Goal: Information Seeking & Learning: Learn about a topic

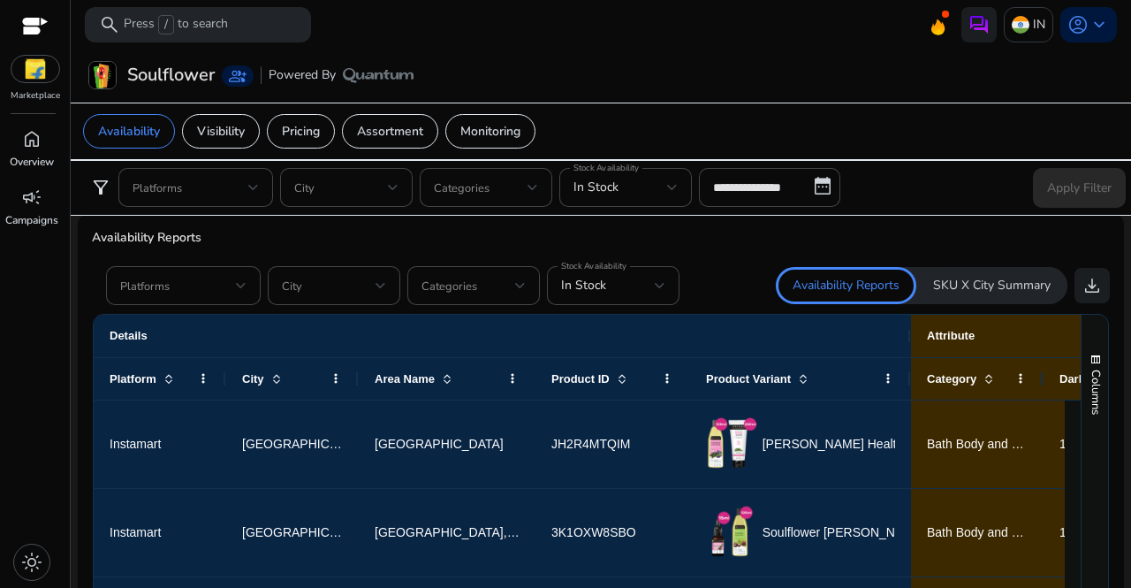
scroll to position [1029, 0]
click at [227, 295] on div at bounding box center [183, 286] width 126 height 39
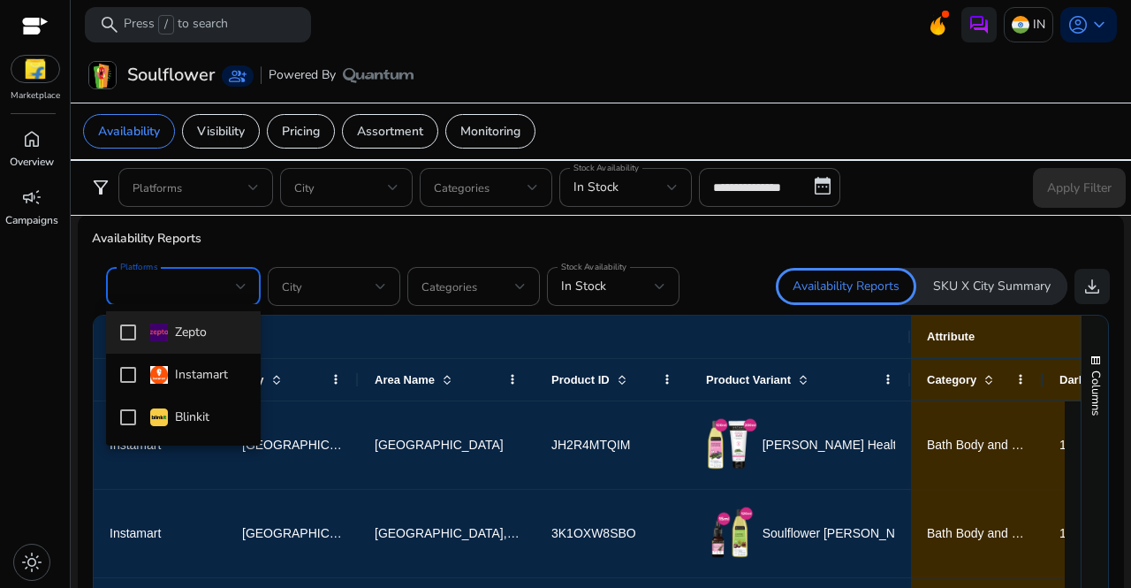
click at [15, 64] on div at bounding box center [565, 294] width 1131 height 588
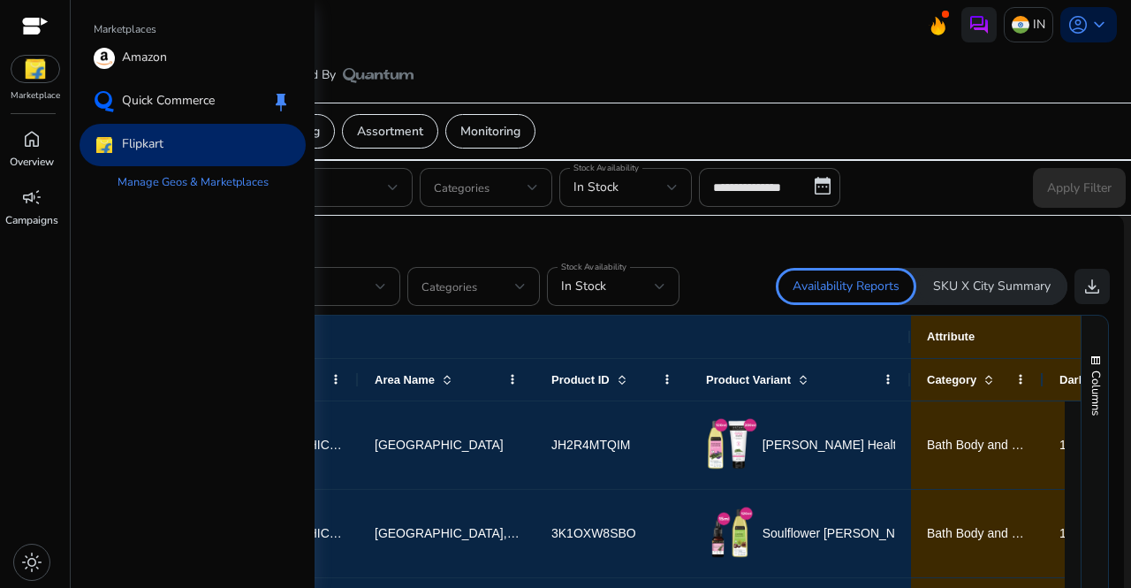
click at [23, 73] on img at bounding box center [35, 69] width 48 height 27
click at [166, 147] on div "Flipkart" at bounding box center [193, 145] width 226 height 42
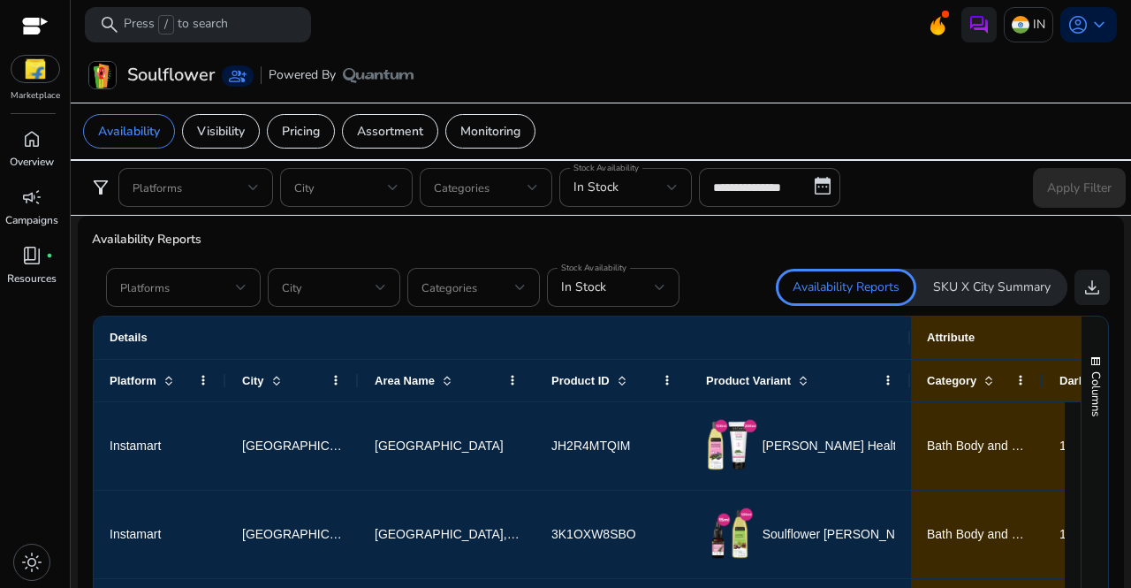
scroll to position [0, 0]
click at [655, 291] on div at bounding box center [660, 287] width 11 height 21
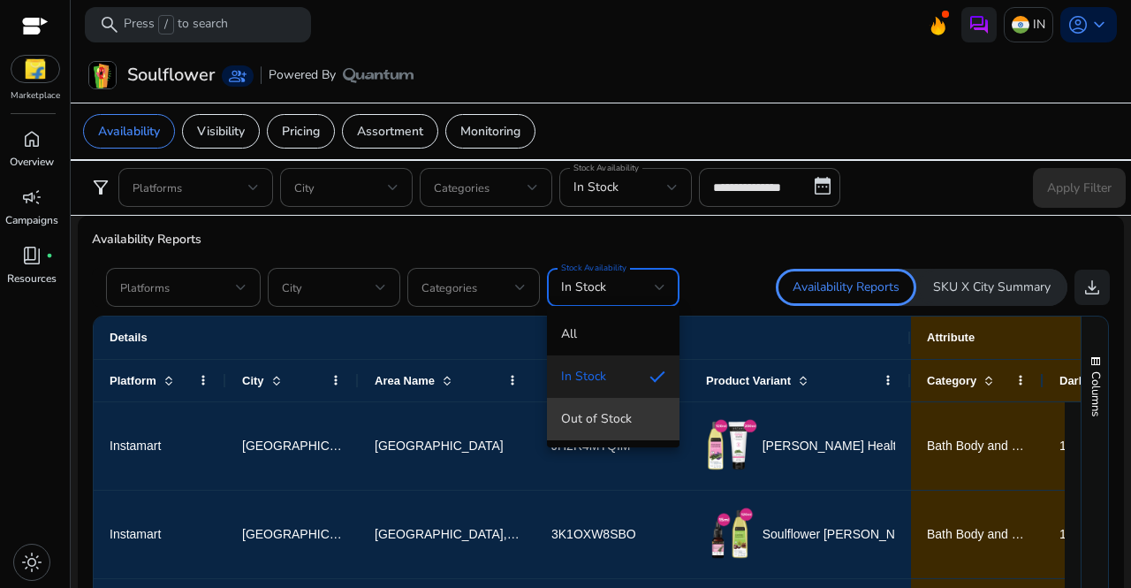
click at [610, 418] on span "Out of Stock" at bounding box center [613, 418] width 104 height 19
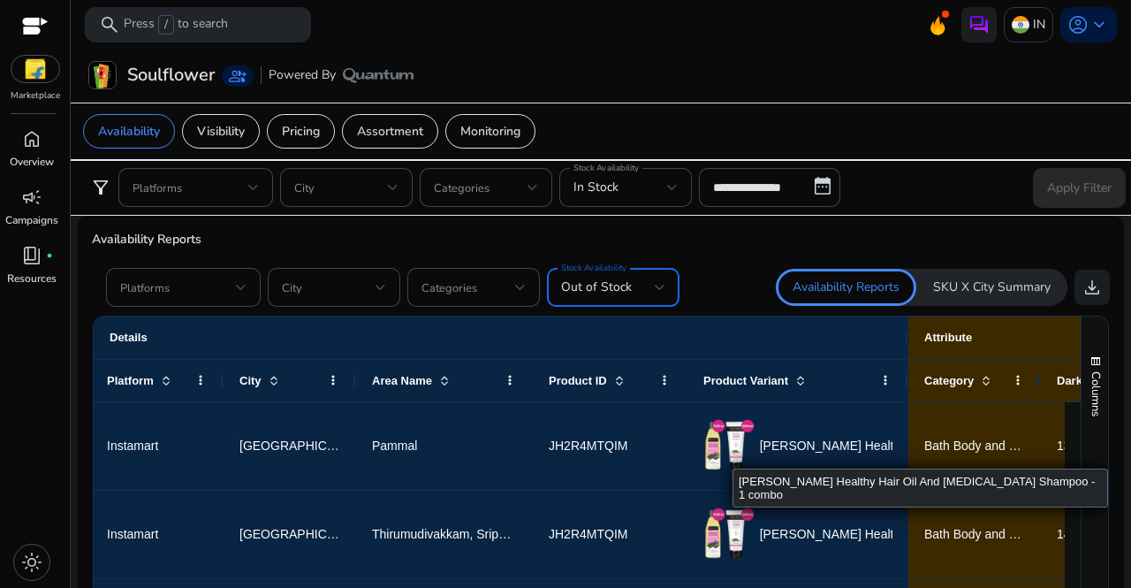
scroll to position [0, 8]
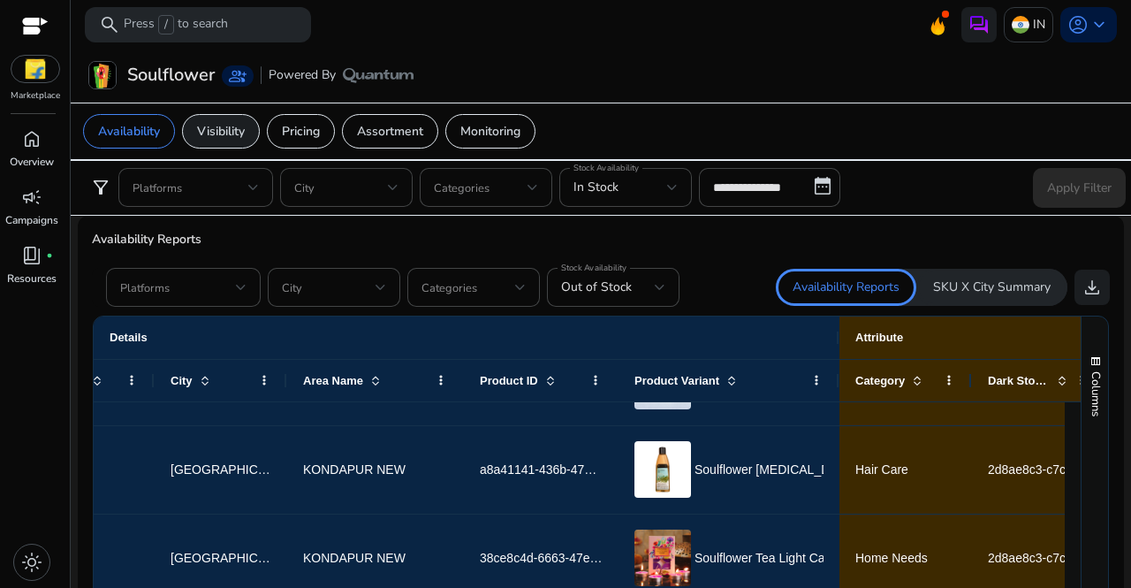
click at [211, 118] on div "Visibility" at bounding box center [221, 131] width 78 height 34
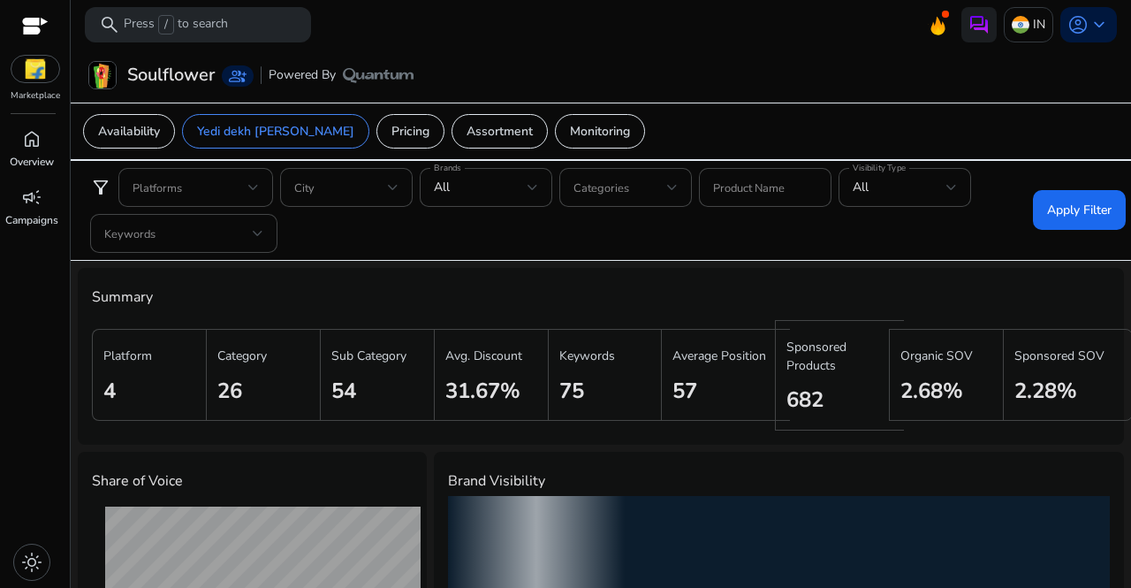
click at [254, 163] on div "filter_alt Platforms City Brands All Categories Product Name Visibility Type Al…" at bounding box center [601, 210] width 1064 height 101
click at [640, 138] on app-sa-custom-tab "Availability Yedi dekh jara Pricing Assortment Monitoring" at bounding box center [600, 131] width 1035 height 34
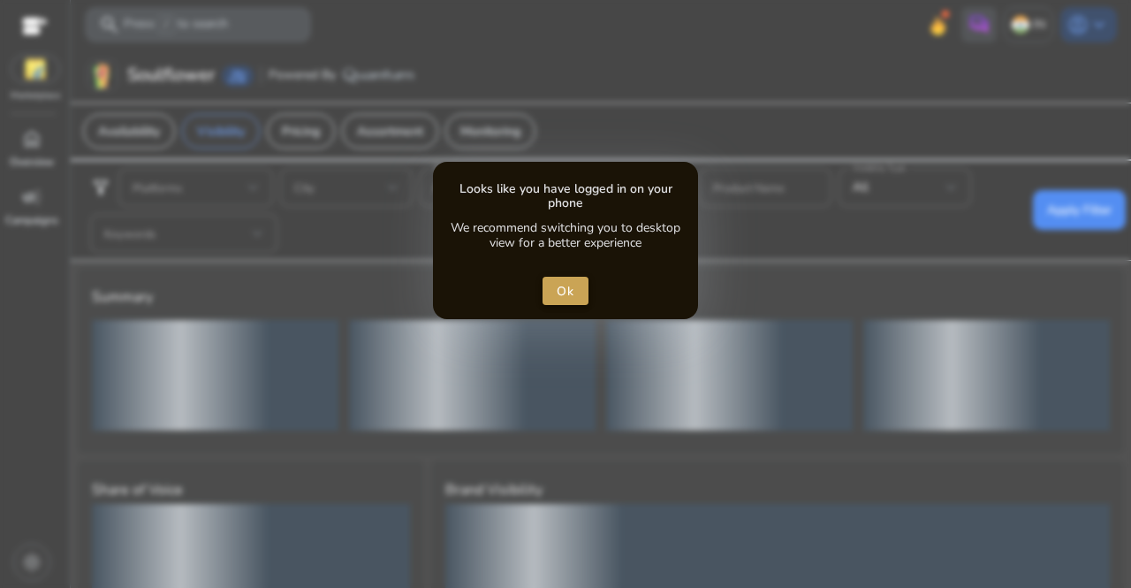
click at [569, 285] on span "Ok" at bounding box center [566, 291] width 19 height 19
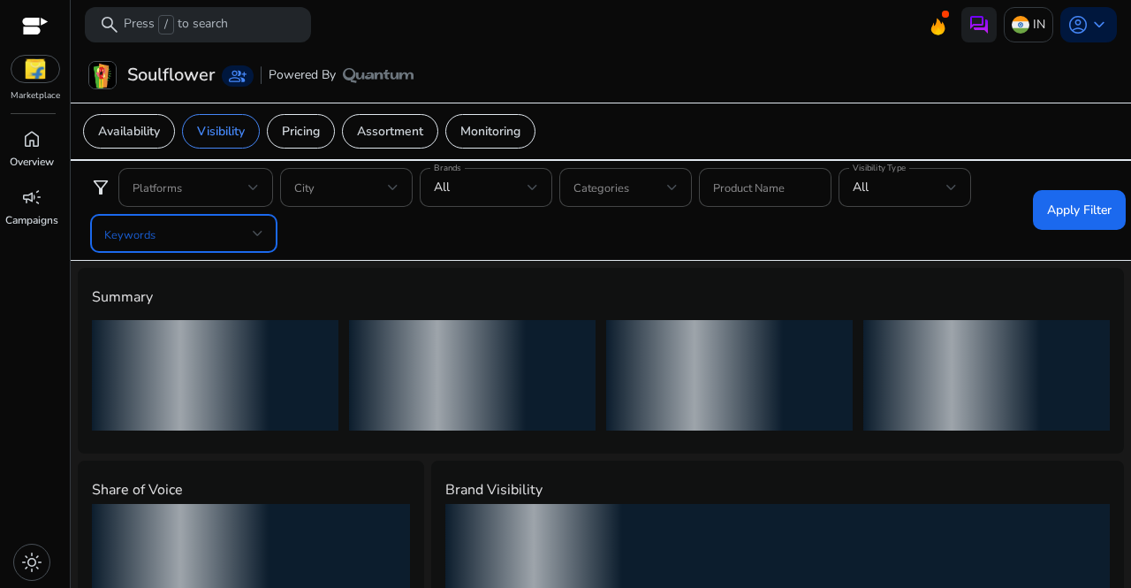
click at [238, 236] on span at bounding box center [178, 233] width 148 height 19
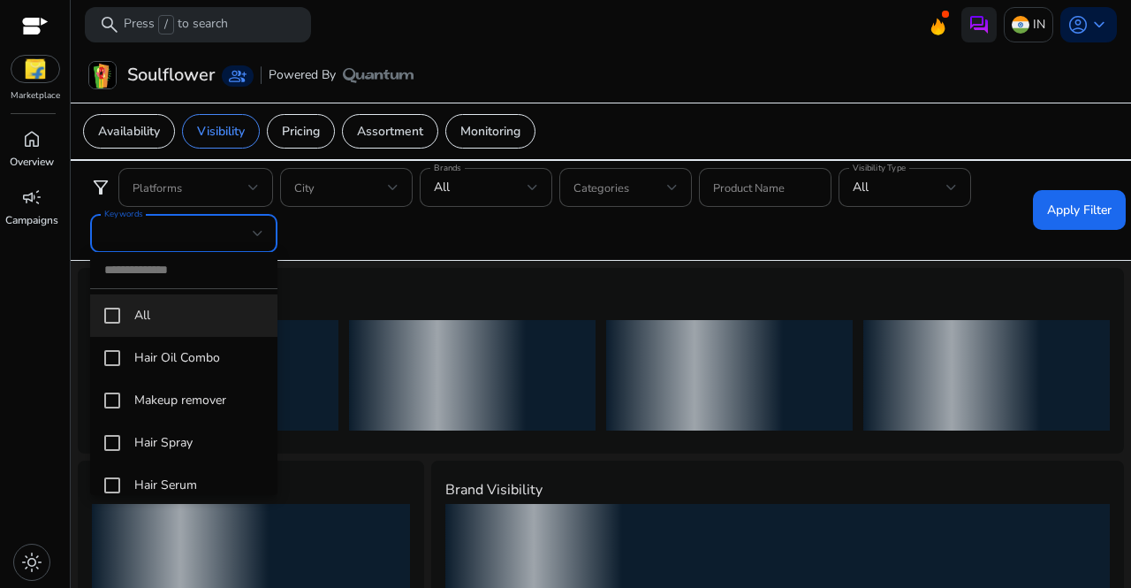
click at [306, 315] on div at bounding box center [565, 294] width 1131 height 588
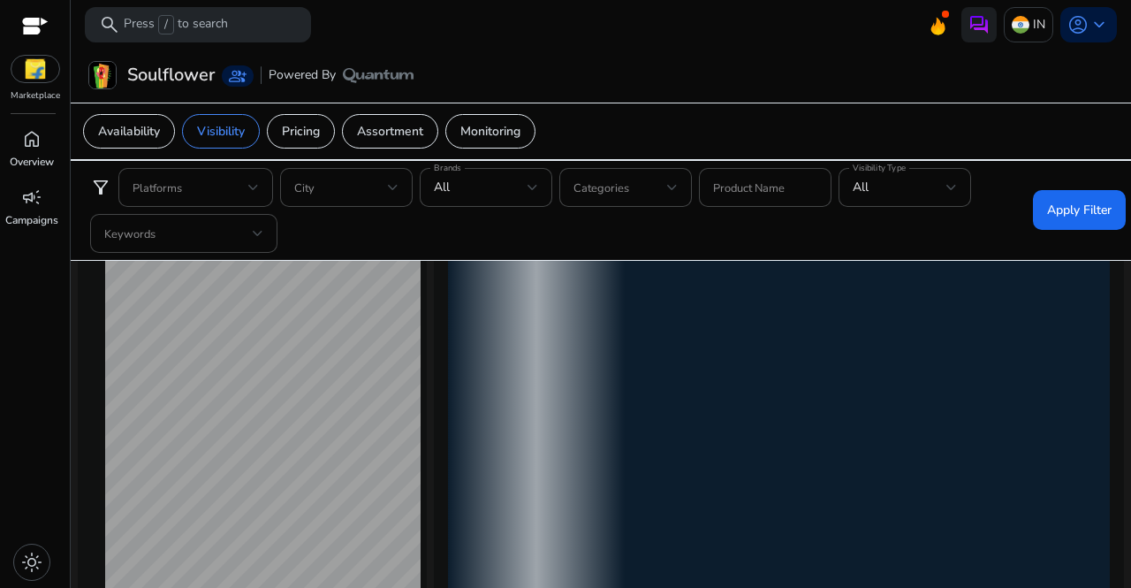
drag, startPoint x: 343, startPoint y: 451, endPoint x: 494, endPoint y: 381, distance: 166.8
click at [494, 381] on div "loading" at bounding box center [779, 410] width 662 height 353
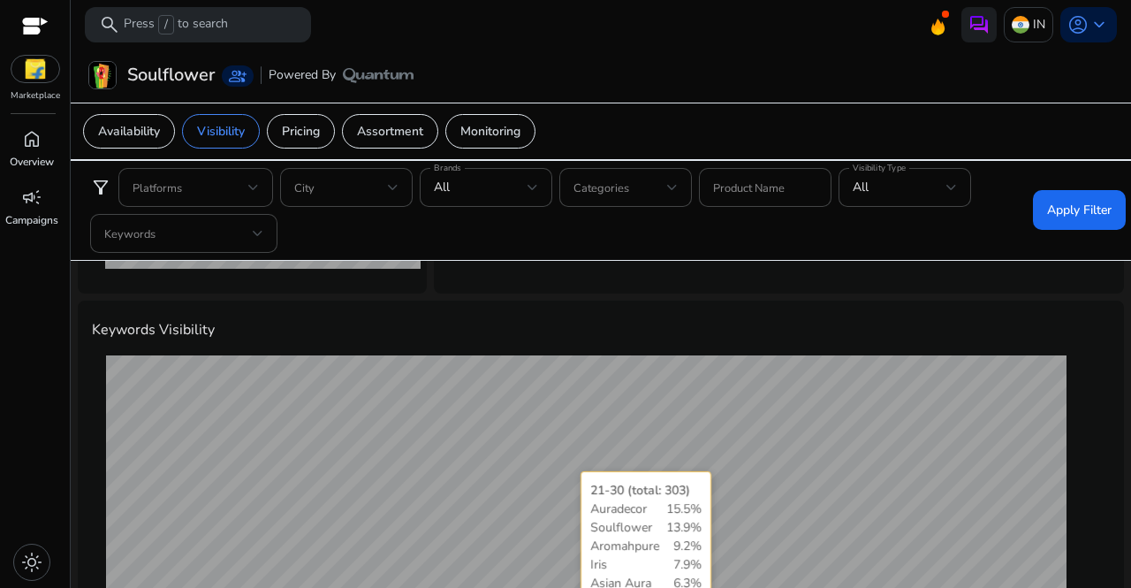
scroll to position [603, 0]
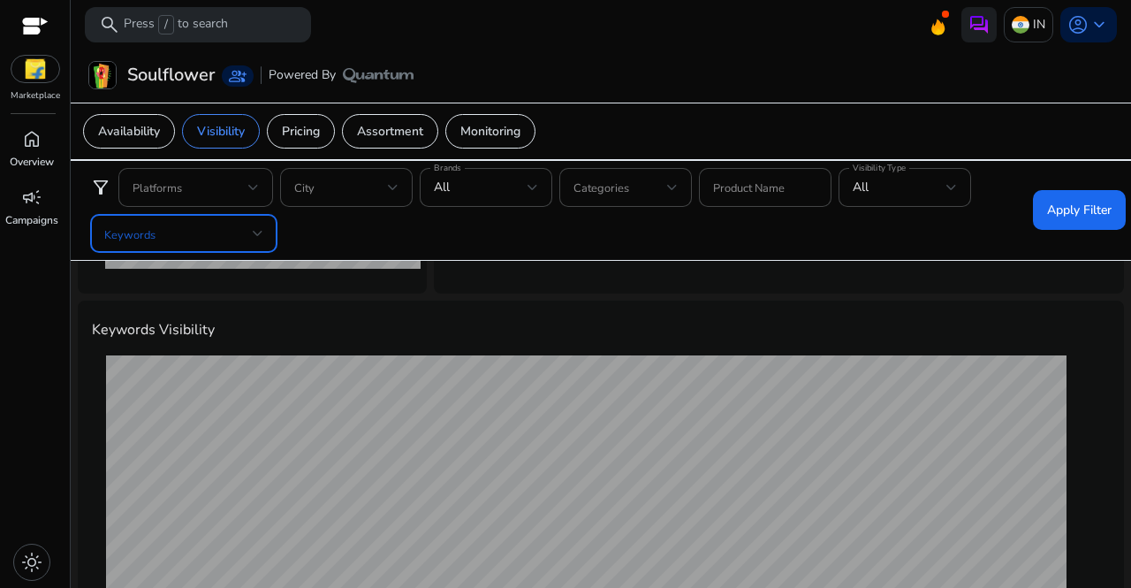
click at [239, 231] on span at bounding box center [178, 233] width 148 height 19
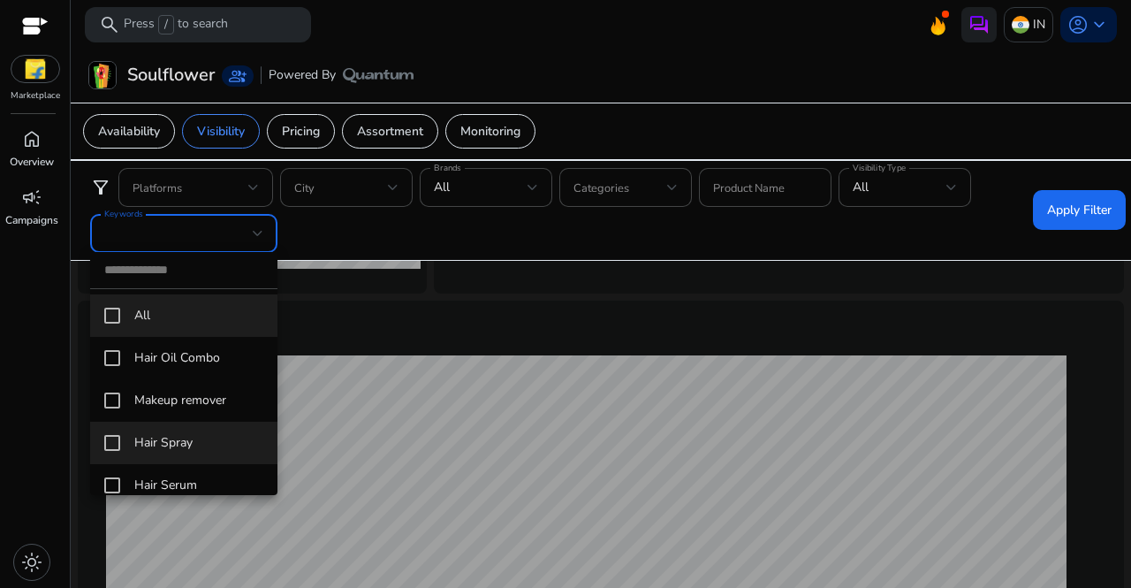
click at [145, 439] on span "Hair Spray" at bounding box center [198, 442] width 129 height 19
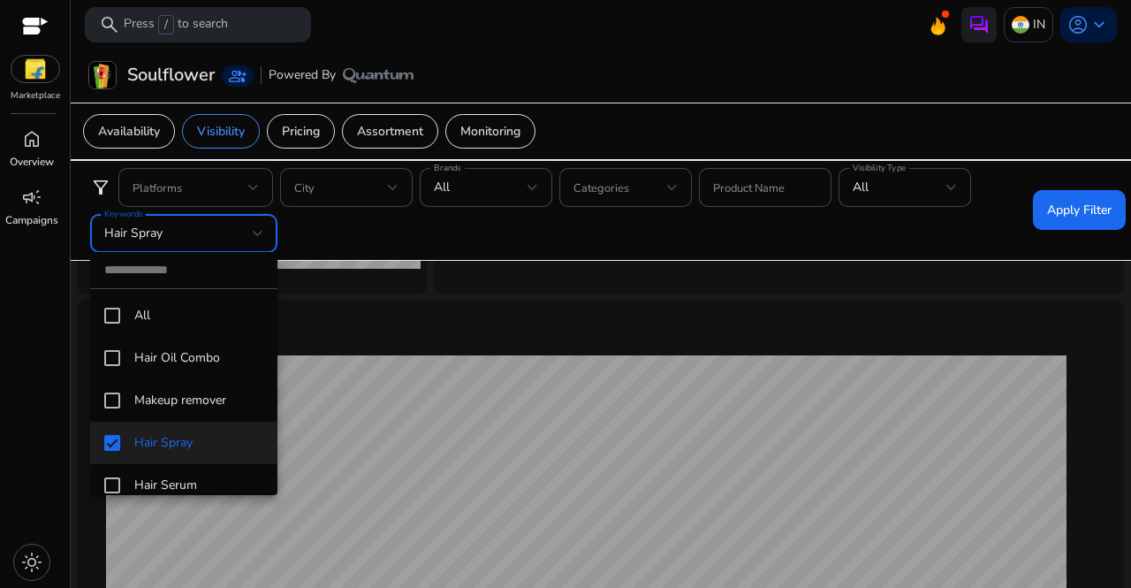
click at [640, 209] on div at bounding box center [565, 294] width 1131 height 588
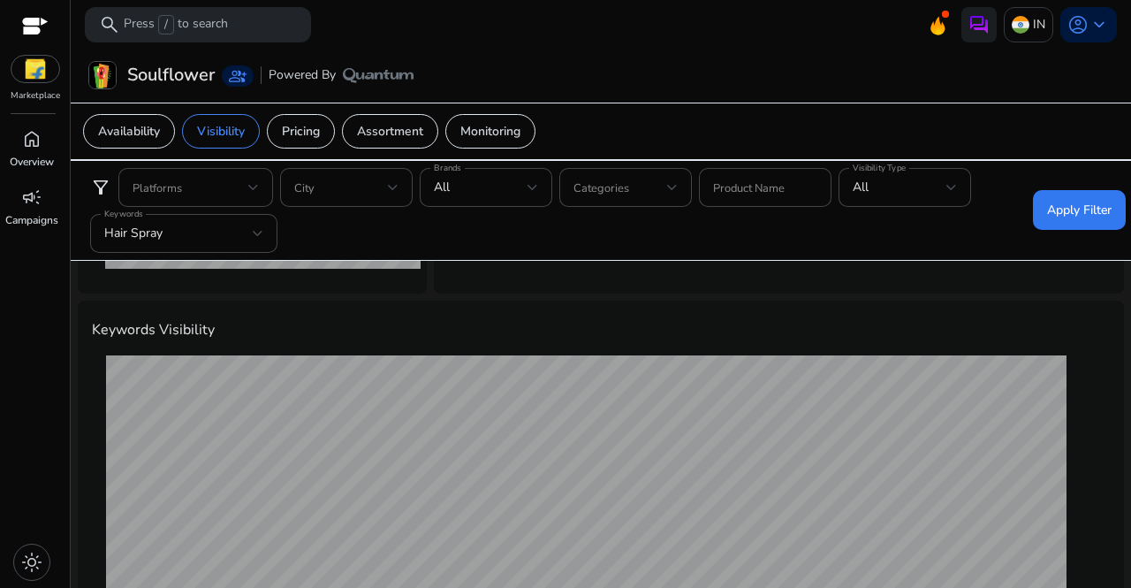
click at [640, 209] on span "Apply Filter" at bounding box center [1079, 210] width 64 height 19
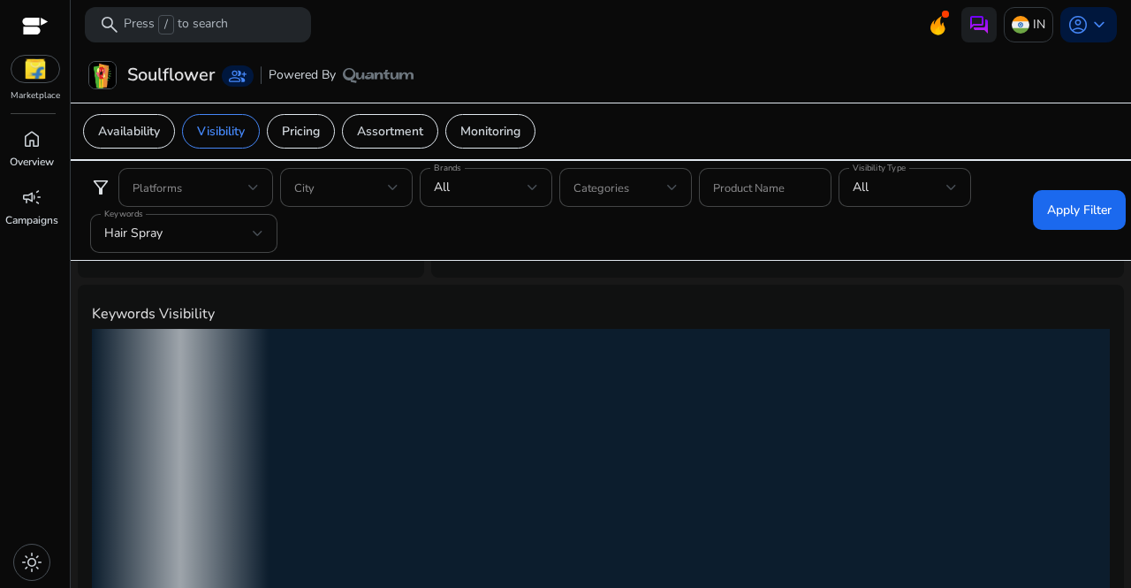
scroll to position [599, 0]
click at [393, 391] on div "loading" at bounding box center [601, 508] width 1018 height 353
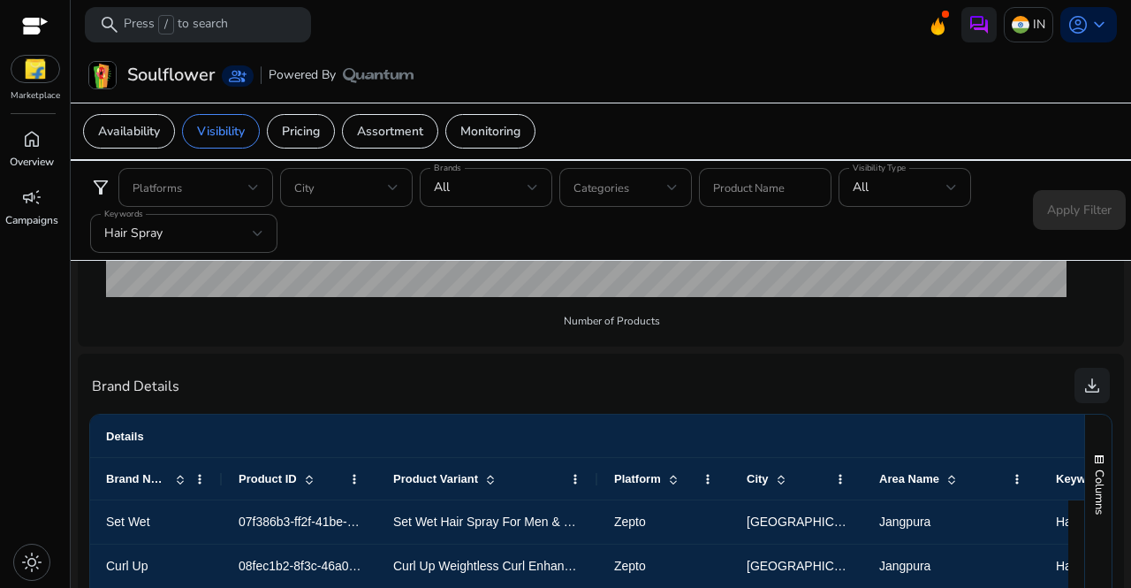
scroll to position [1030, 0]
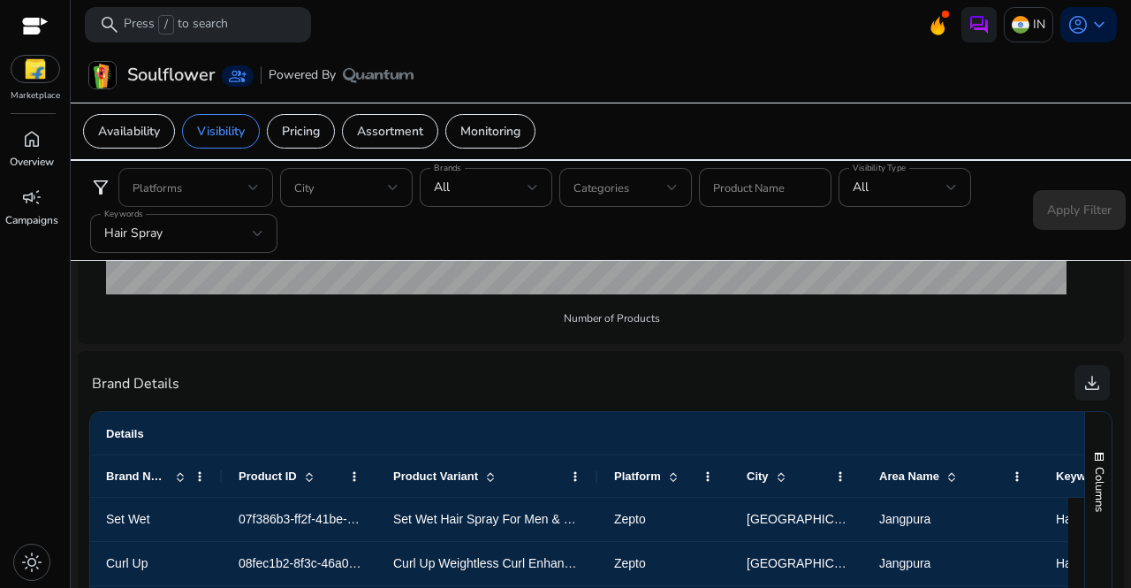
click at [246, 178] on span at bounding box center [191, 187] width 116 height 19
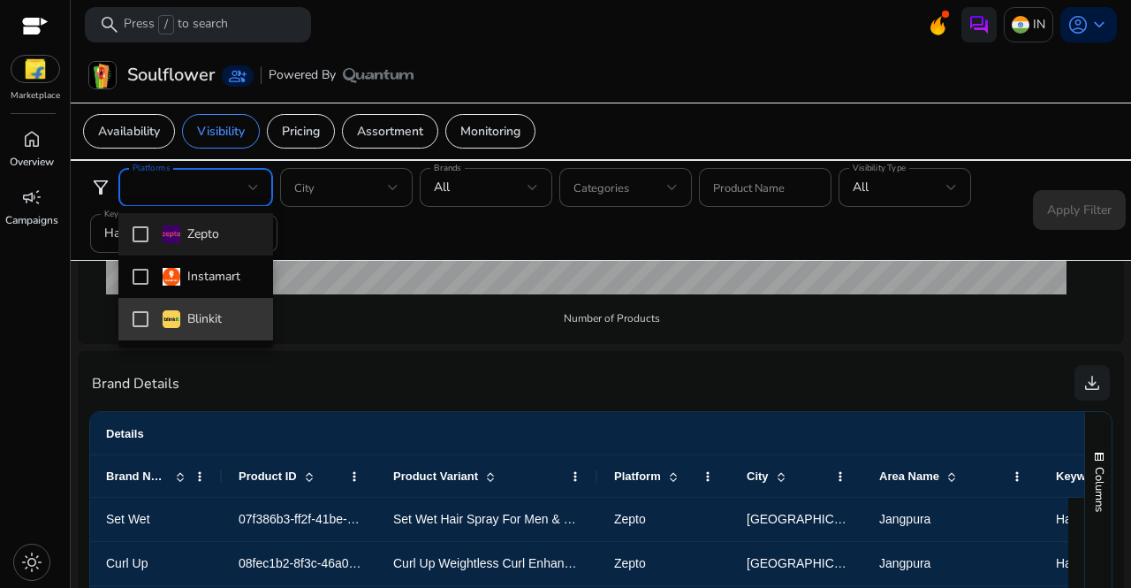
click at [141, 307] on mat-option "Blinkit" at bounding box center [195, 319] width 155 height 42
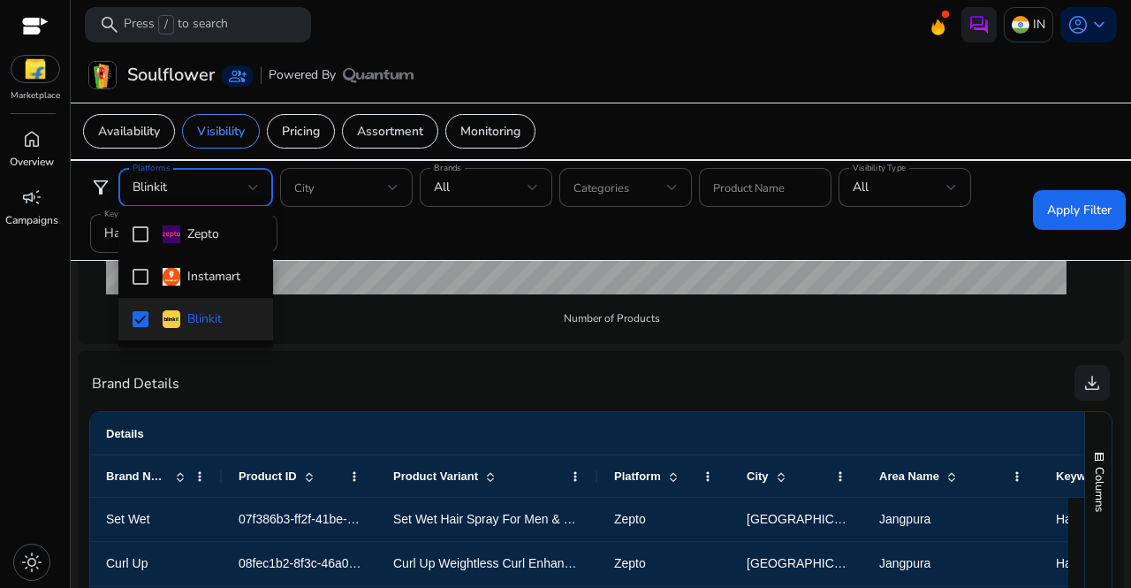
click at [640, 211] on div at bounding box center [565, 294] width 1131 height 588
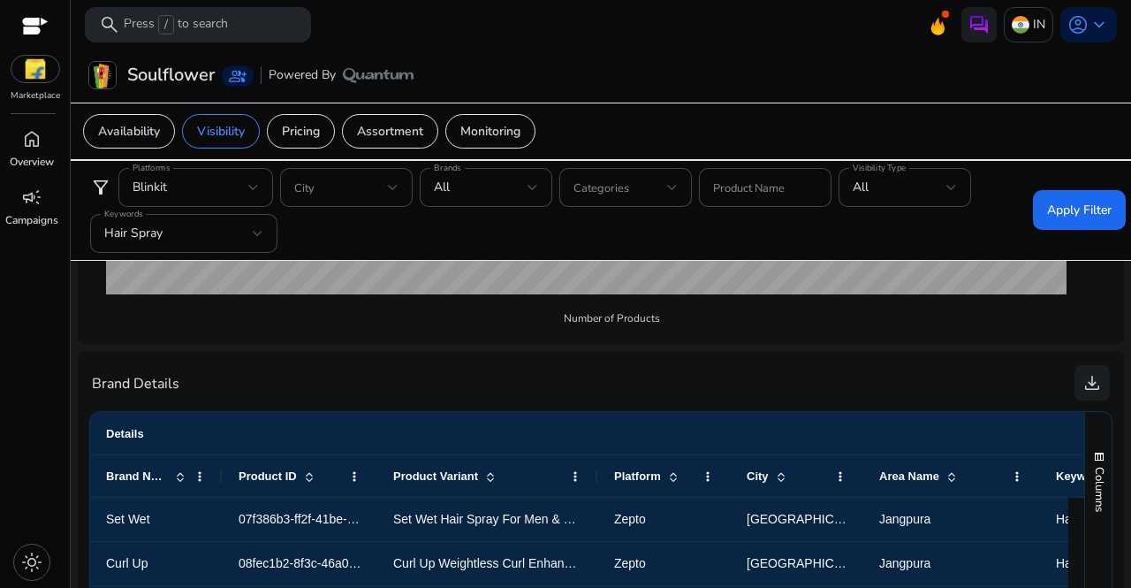
click at [640, 211] on span "Apply Filter" at bounding box center [1079, 210] width 64 height 19
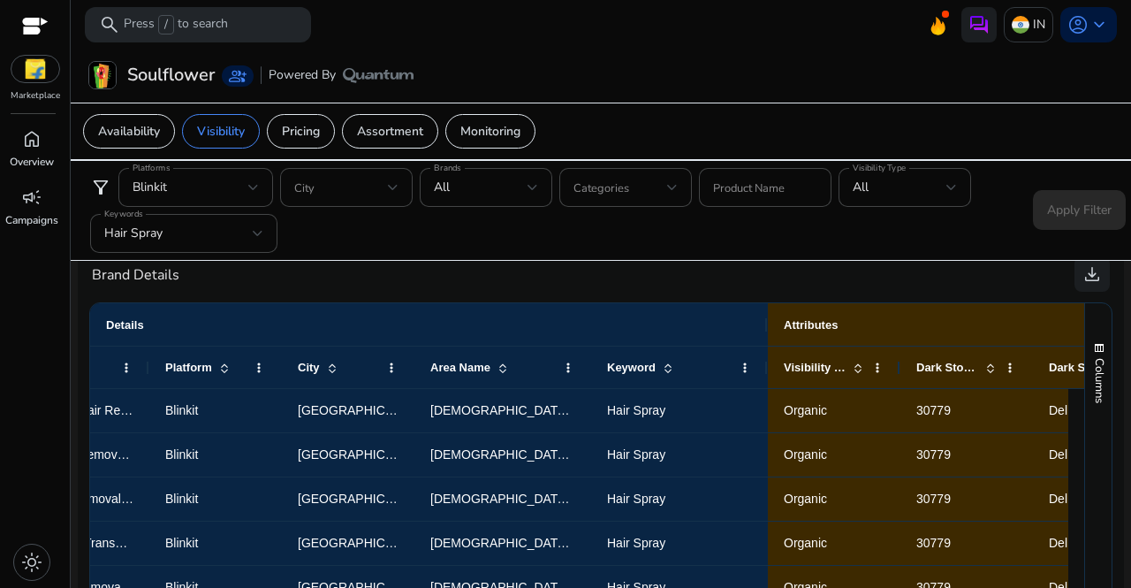
scroll to position [0, 0]
click at [251, 238] on div "Hair Spray" at bounding box center [178, 233] width 148 height 19
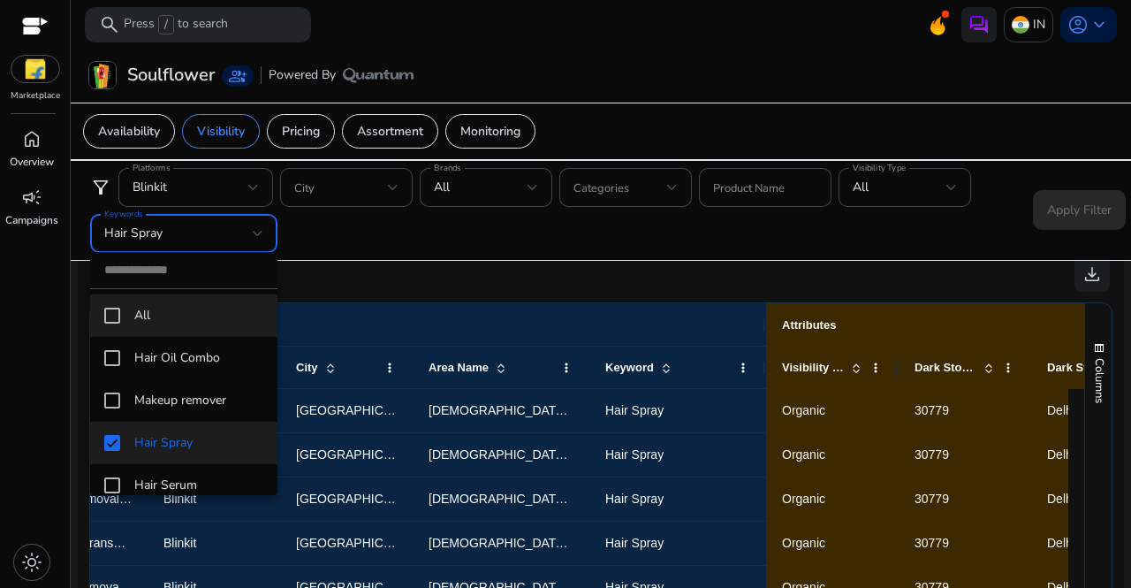
click at [117, 315] on mat-pseudo-checkbox at bounding box center [112, 315] width 16 height 16
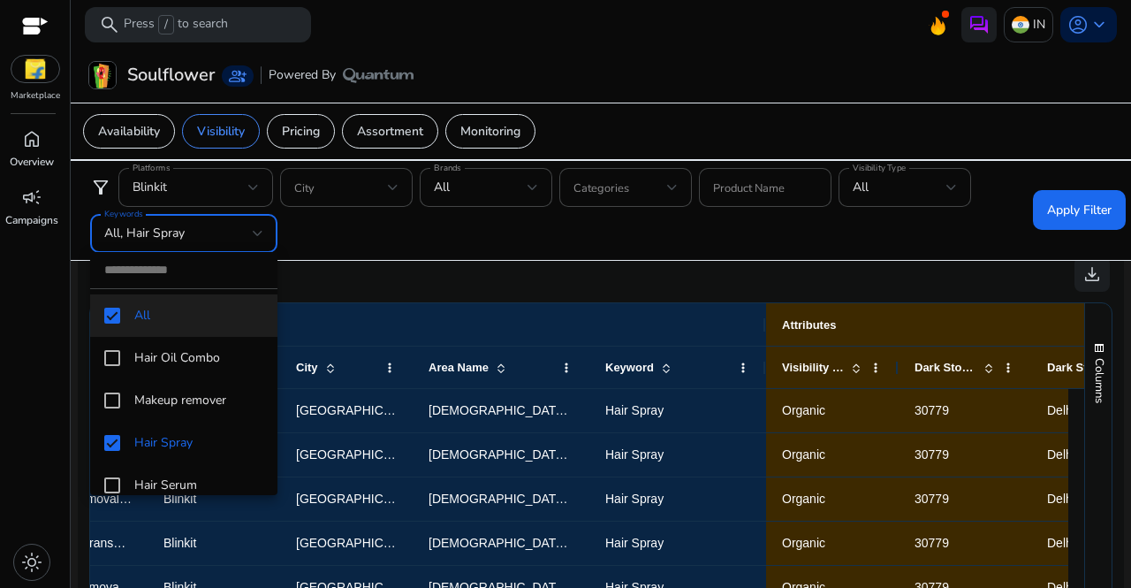
click at [362, 275] on div at bounding box center [565, 294] width 1131 height 588
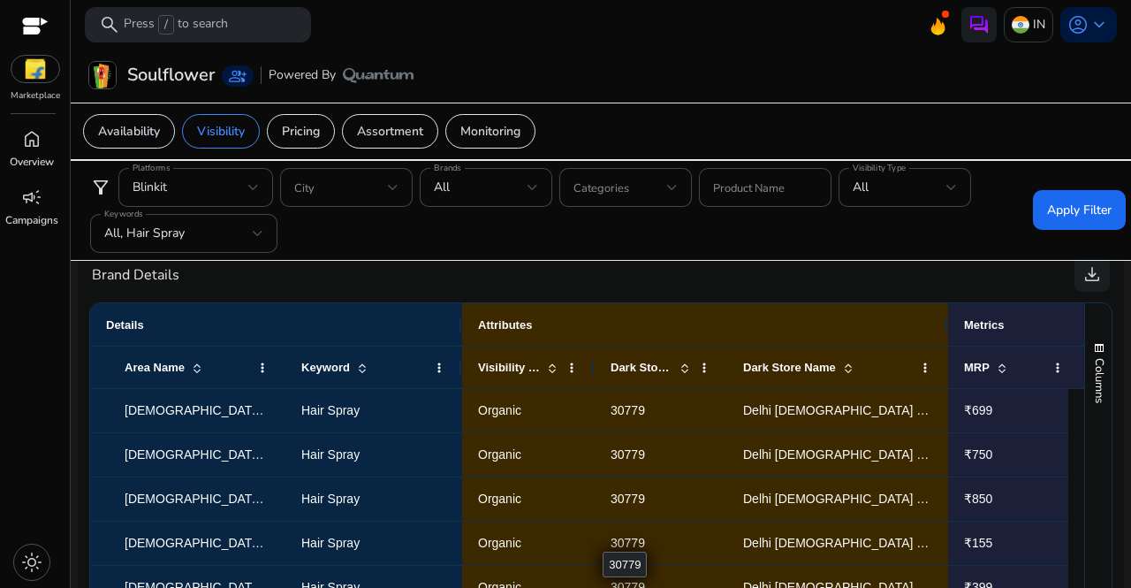
scroll to position [0, 762]
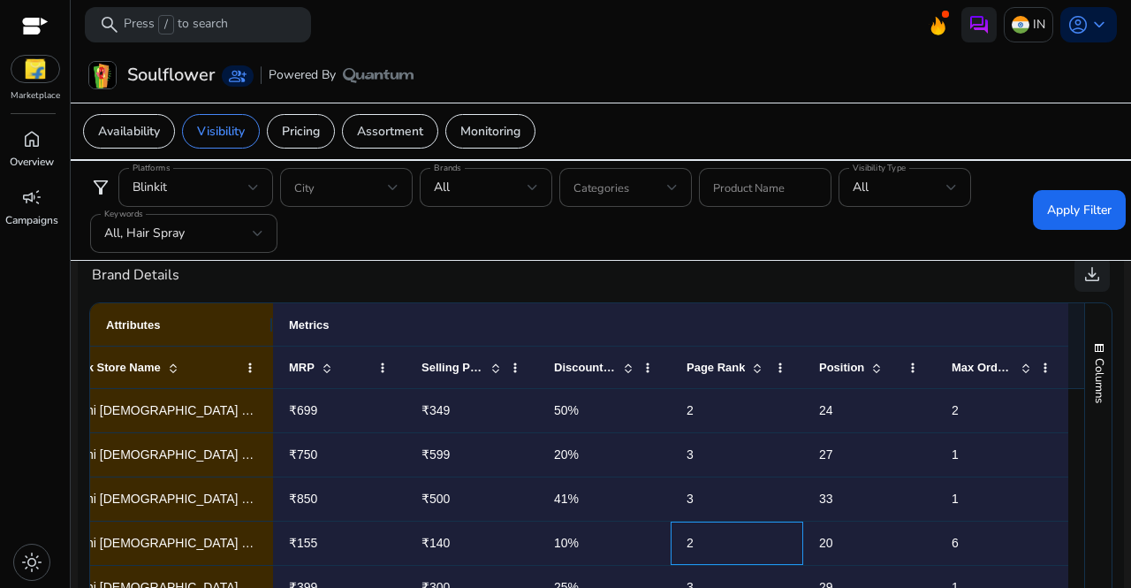
click at [640, 545] on div "2" at bounding box center [737, 542] width 133 height 43
click at [310, 115] on div "Pricing" at bounding box center [301, 131] width 68 height 34
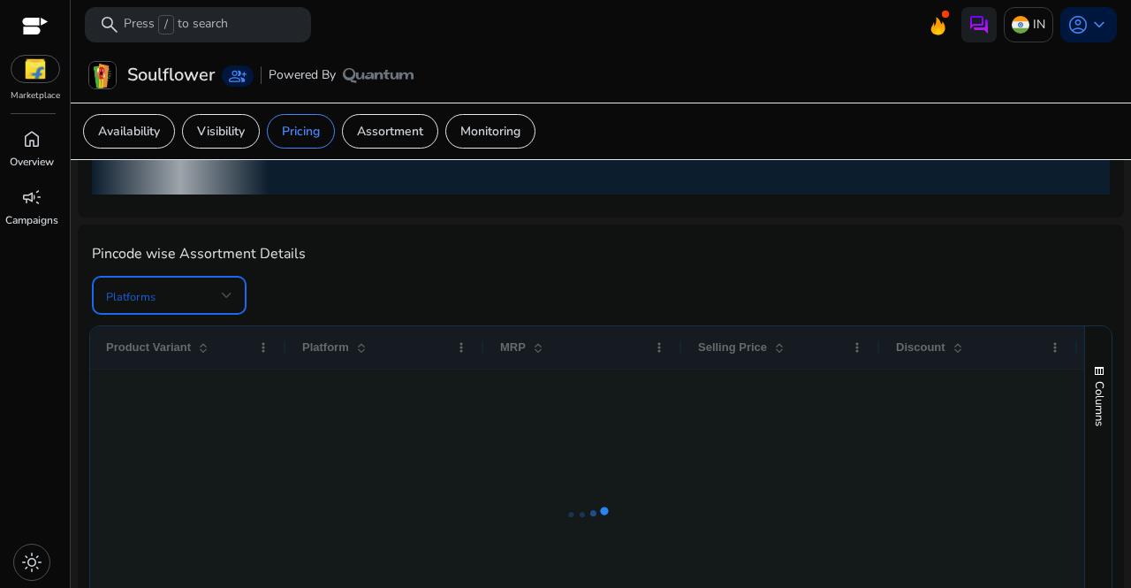
click at [231, 288] on div at bounding box center [227, 294] width 11 height 21
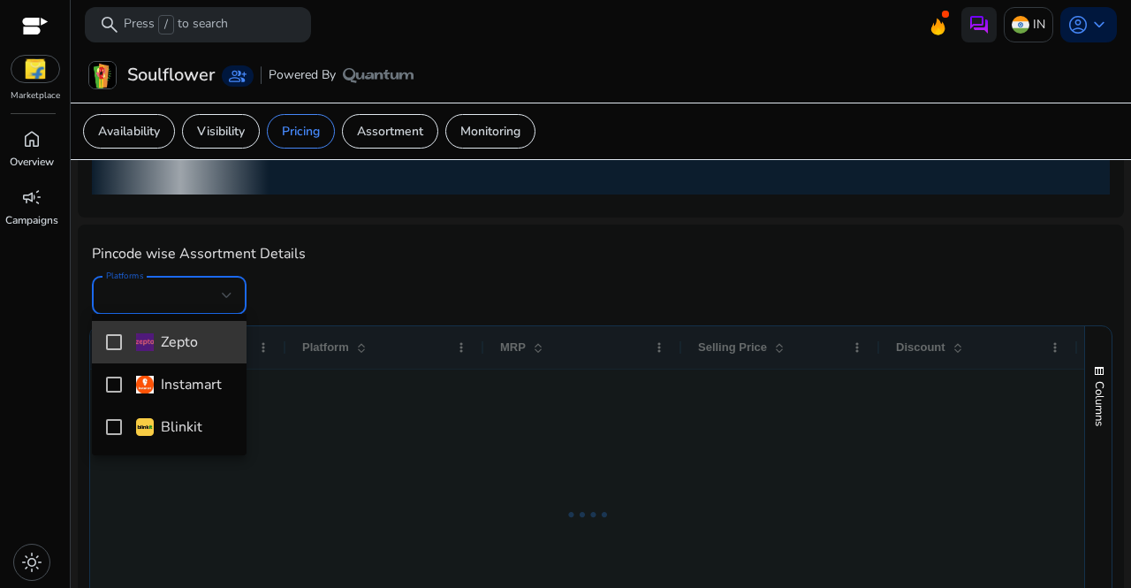
drag, startPoint x: 234, startPoint y: 360, endPoint x: 128, endPoint y: 348, distance: 106.7
click at [128, 348] on mat-option "Zepto" at bounding box center [169, 342] width 155 height 42
click at [469, 286] on div at bounding box center [565, 294] width 1131 height 588
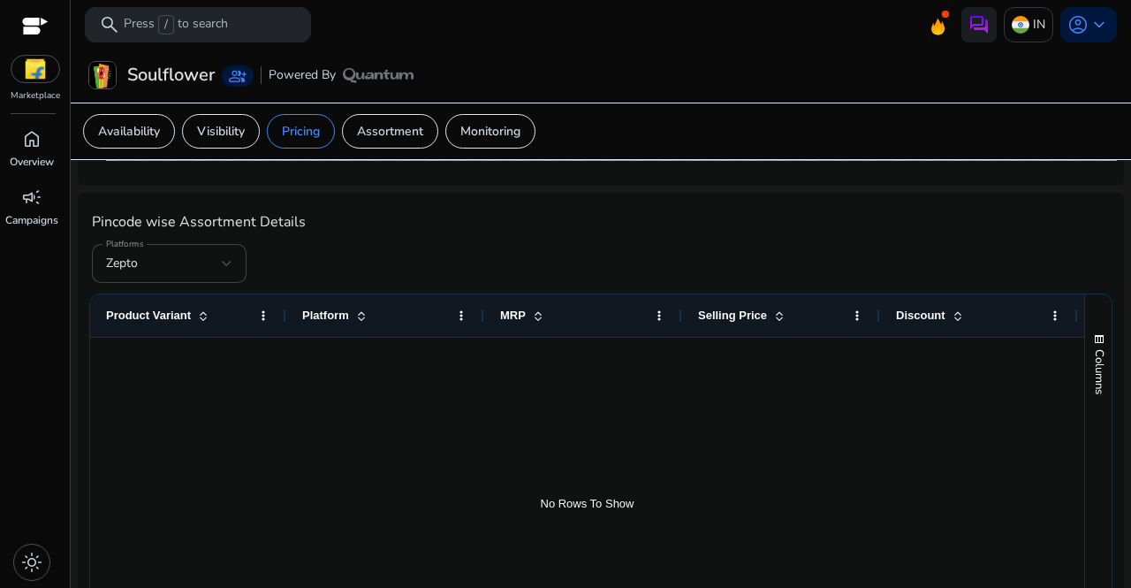
click at [640, 354] on div at bounding box center [587, 503] width 994 height 333
click at [640, 421] on div at bounding box center [587, 503] width 994 height 333
drag, startPoint x: 693, startPoint y: 397, endPoint x: 654, endPoint y: 402, distance: 39.2
click at [640, 402] on div at bounding box center [587, 503] width 994 height 333
click at [640, 310] on span at bounding box center [1055, 315] width 14 height 14
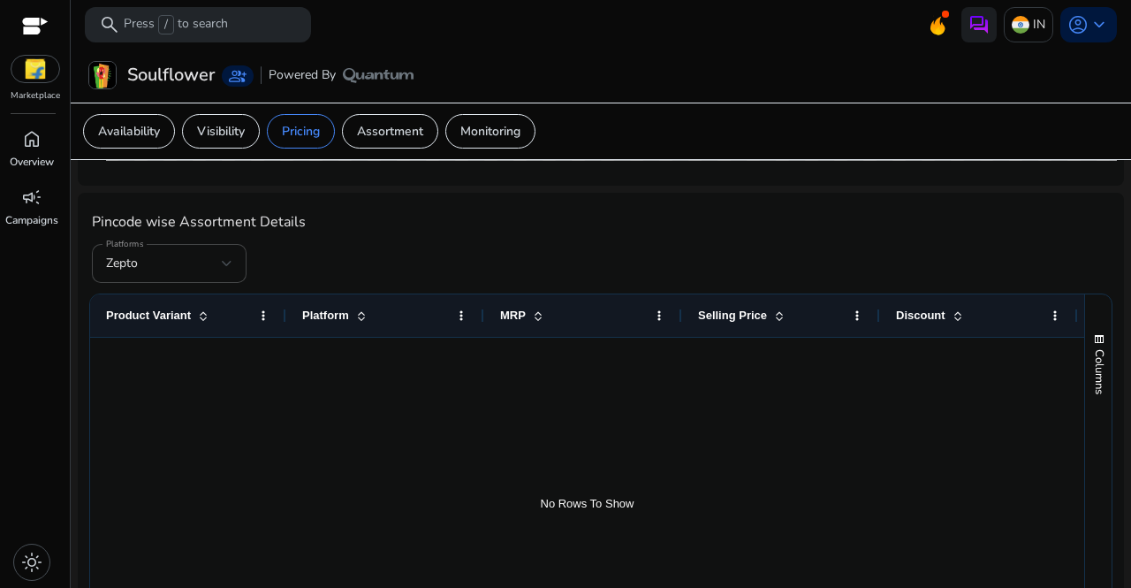
click at [640, 269] on form "Platforms Zepto" at bounding box center [601, 263] width 1018 height 39
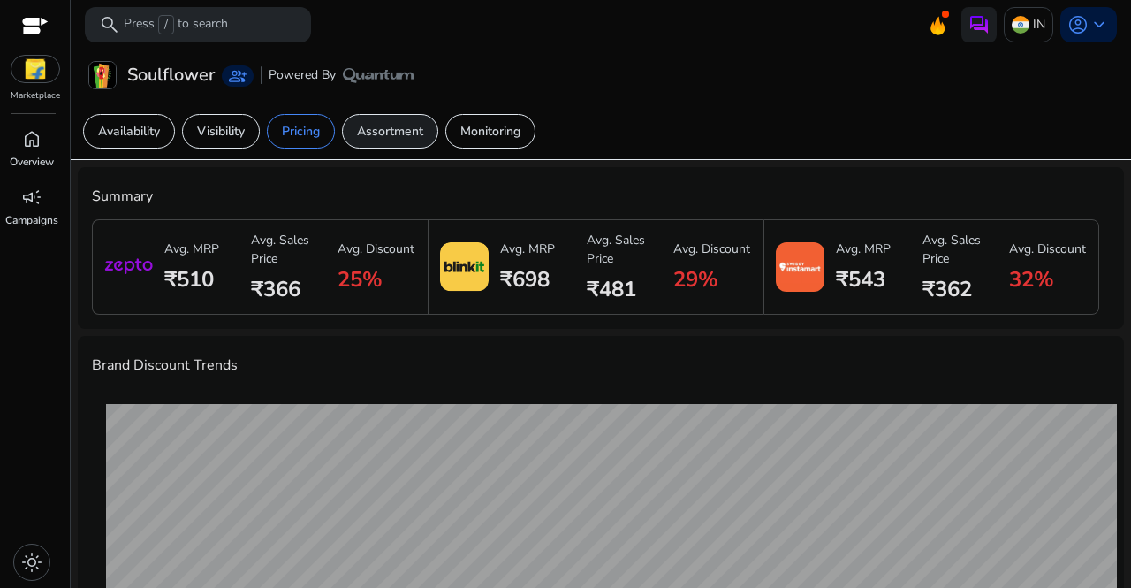
click at [413, 116] on div "Assortment" at bounding box center [390, 131] width 96 height 34
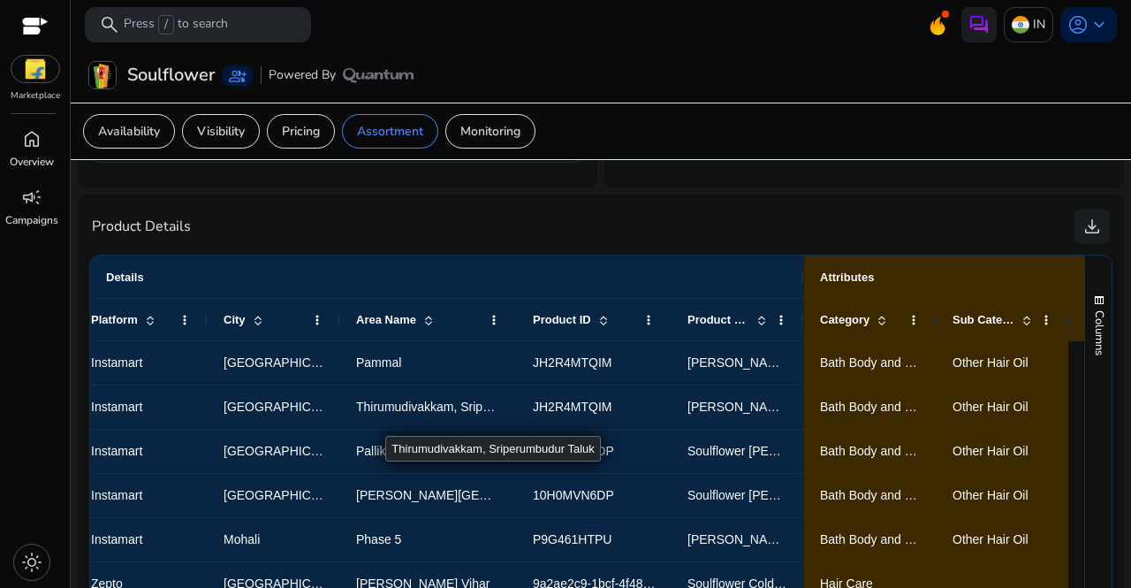
scroll to position [0, 127]
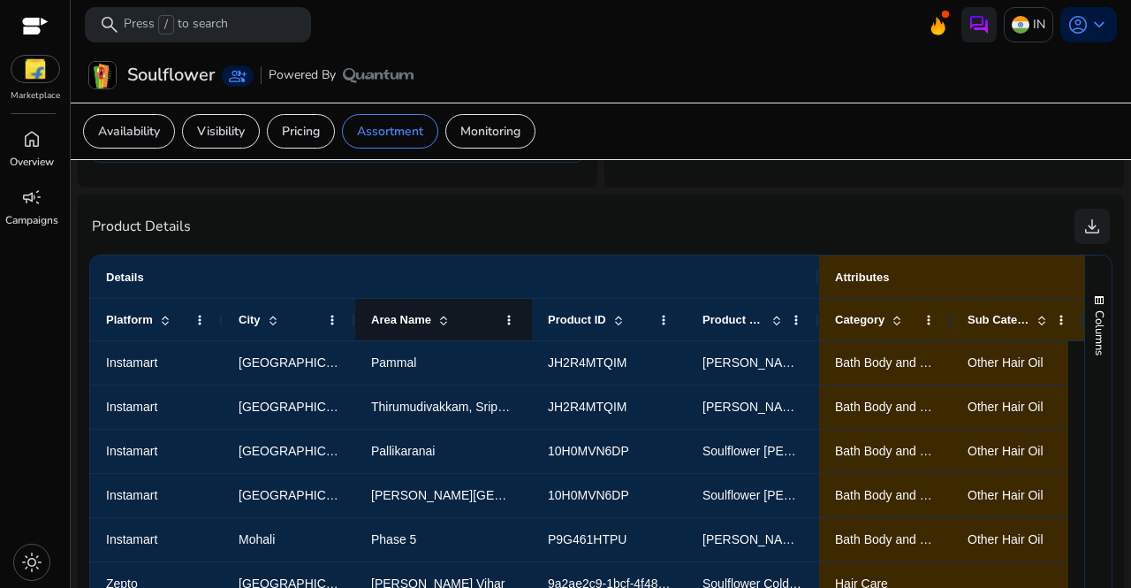
click at [434, 315] on span at bounding box center [440, 320] width 19 height 14
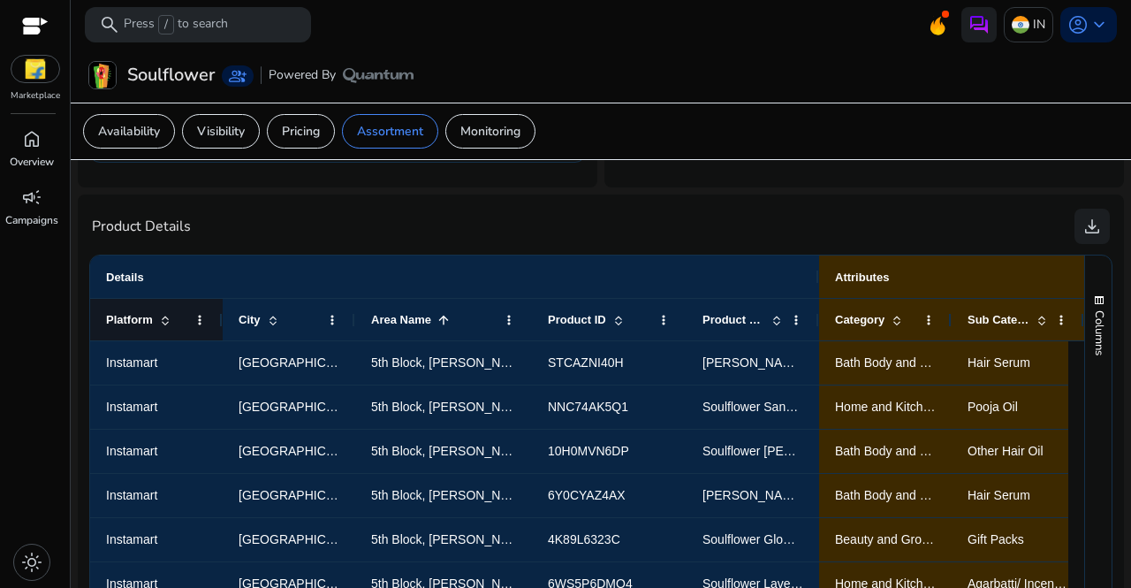
click at [172, 308] on div "Platform" at bounding box center [146, 319] width 81 height 33
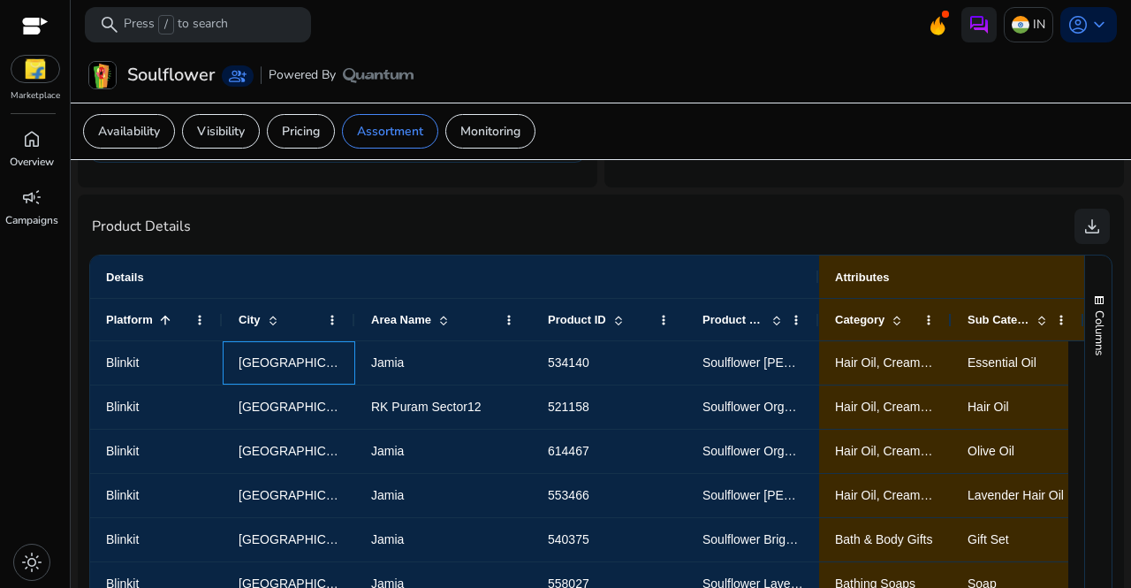
click at [292, 347] on span "Delhi" at bounding box center [289, 363] width 101 height 36
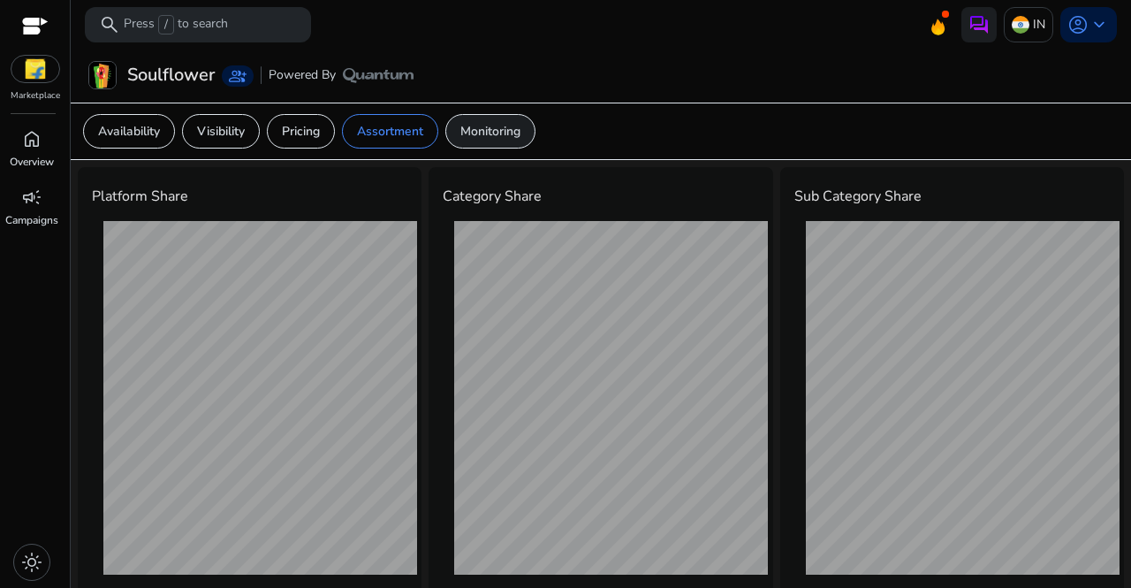
click at [520, 134] on p "Monitoring" at bounding box center [490, 131] width 60 height 19
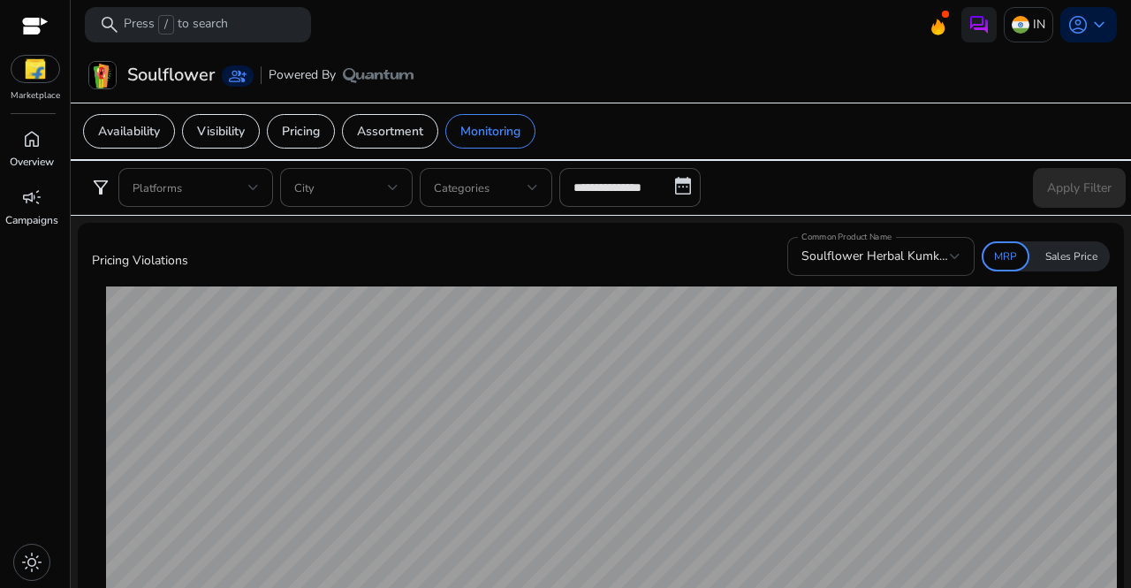
click at [640, 254] on span "Soulflower Herbal Kumkumadi Facewash 100 ml" at bounding box center [937, 255] width 272 height 17
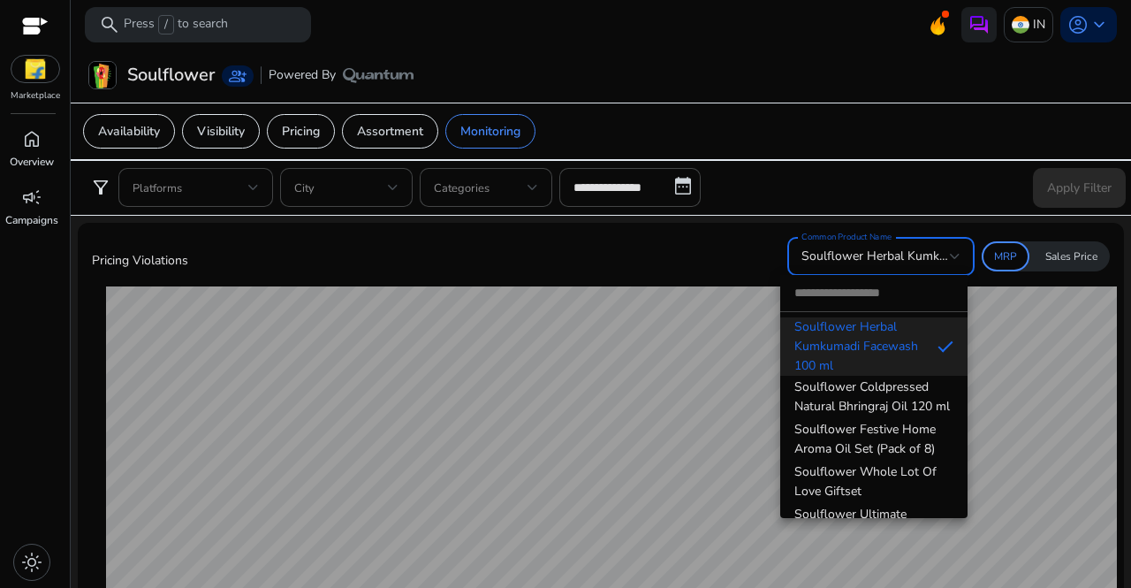
click at [640, 300] on input "dropdown search" at bounding box center [873, 293] width 187 height 36
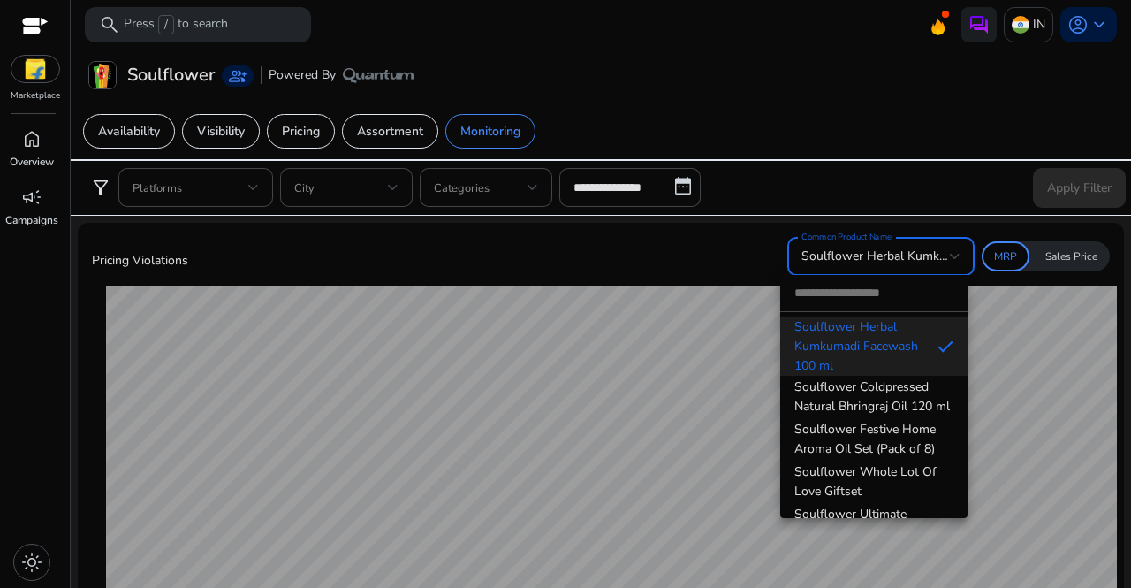
click at [640, 300] on input "dropdown search" at bounding box center [873, 293] width 187 height 36
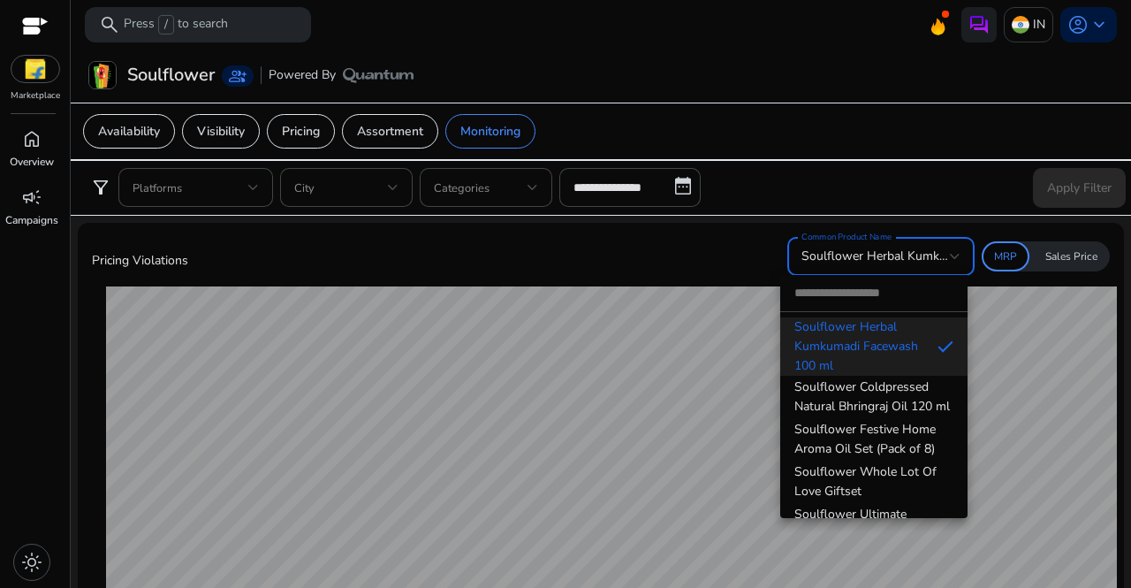
click at [640, 300] on input "dropdown search" at bounding box center [873, 293] width 187 height 36
